Goal: Navigation & Orientation: Find specific page/section

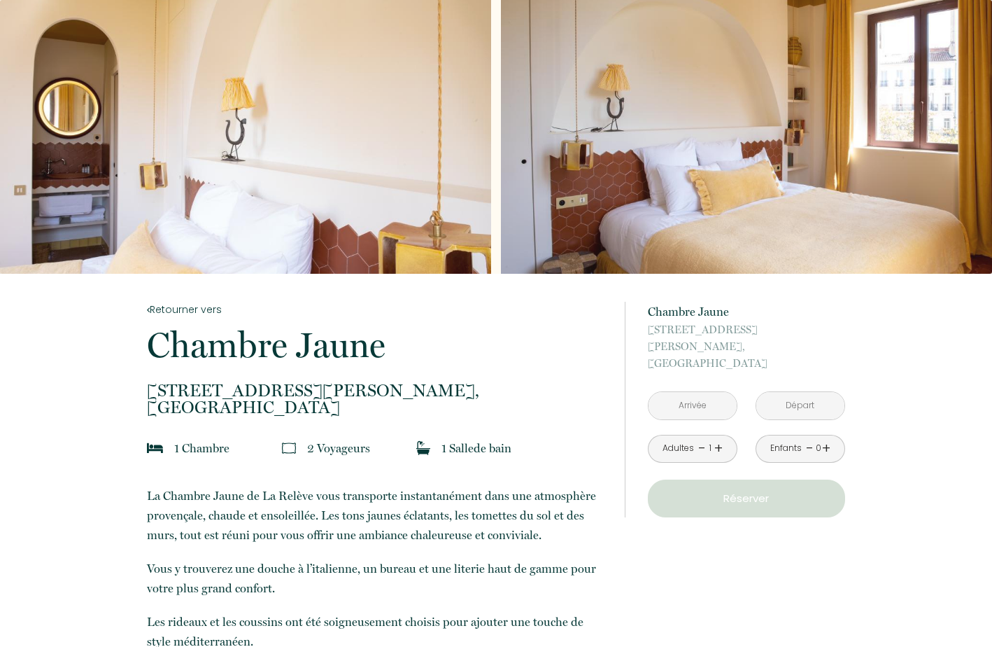
click at [696, 392] on input "text" at bounding box center [693, 405] width 88 height 27
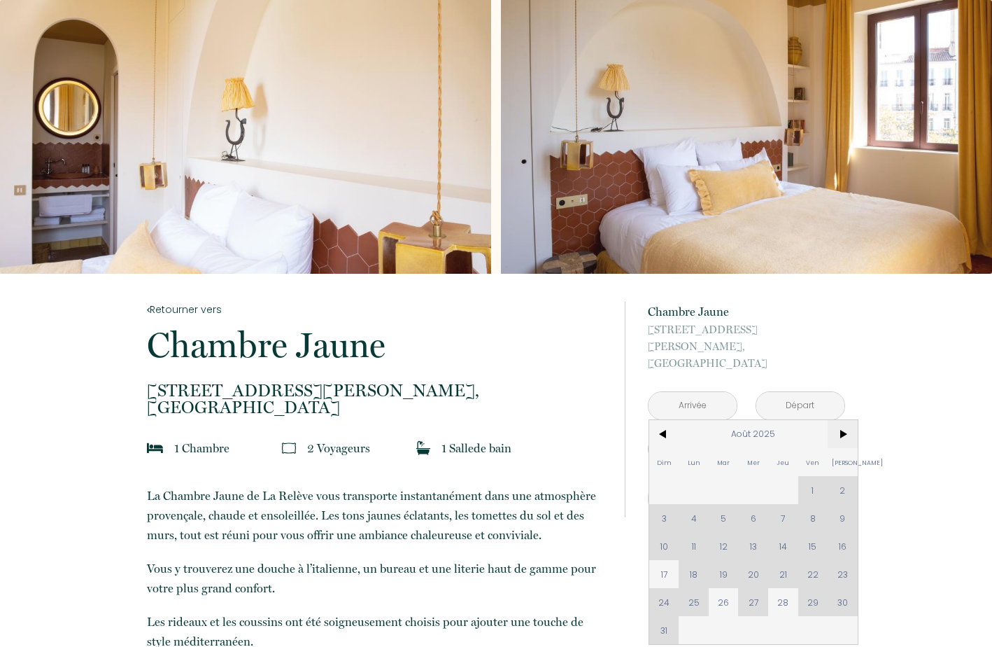
click at [849, 420] on span ">" at bounding box center [843, 434] width 30 height 28
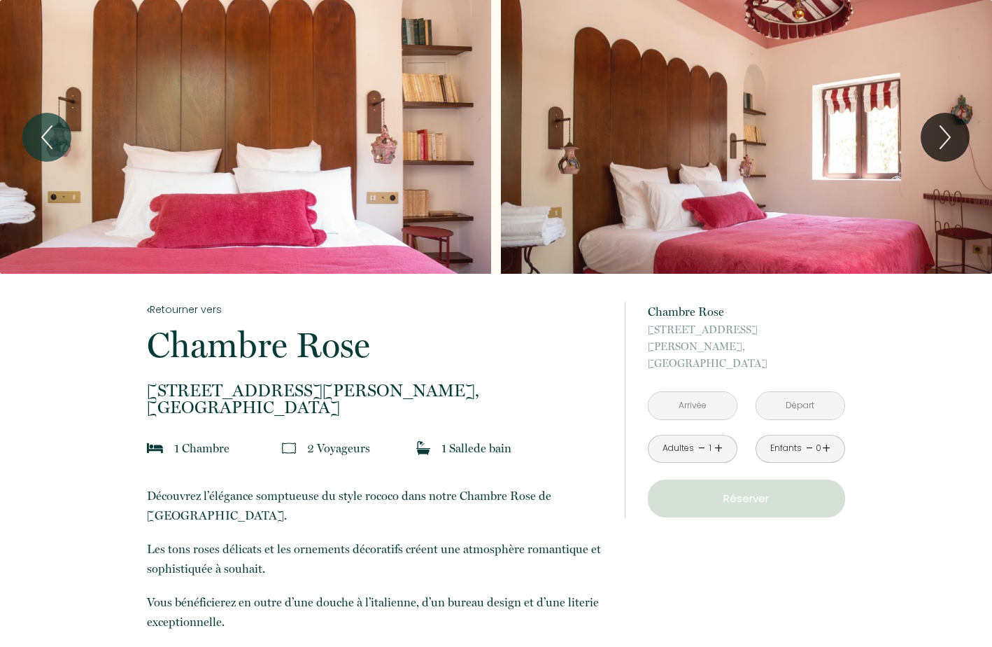
click at [705, 392] on input "text" at bounding box center [693, 405] width 88 height 27
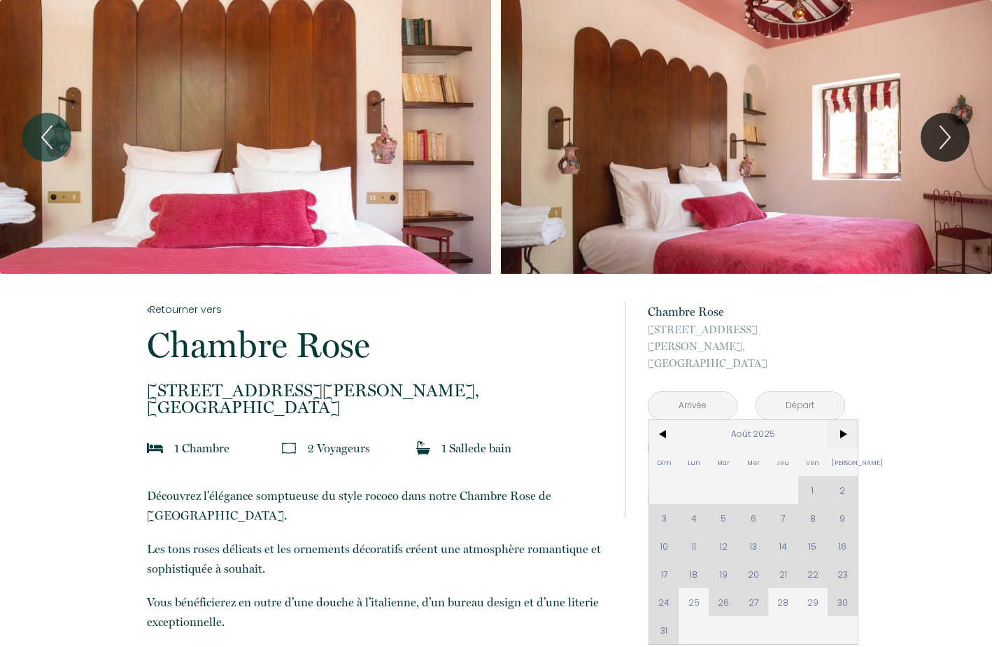
click at [845, 420] on span ">" at bounding box center [843, 434] width 30 height 28
